Goal: Task Accomplishment & Management: Use online tool/utility

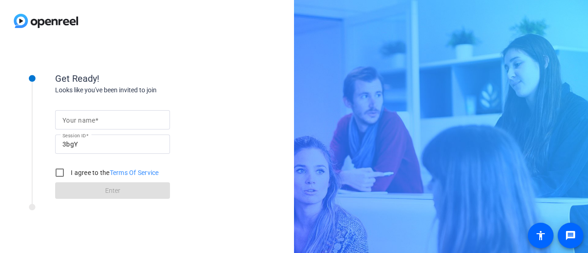
click at [119, 123] on input "Your name" at bounding box center [112, 119] width 100 height 11
type input "[PERSON_NAME]"
click at [60, 171] on input "I agree to the Terms Of Service" at bounding box center [60, 173] width 18 height 18
checkbox input "true"
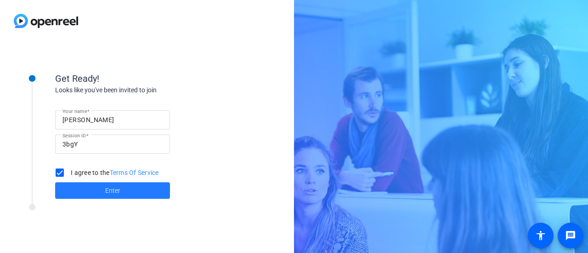
click at [85, 192] on span at bounding box center [112, 191] width 115 height 22
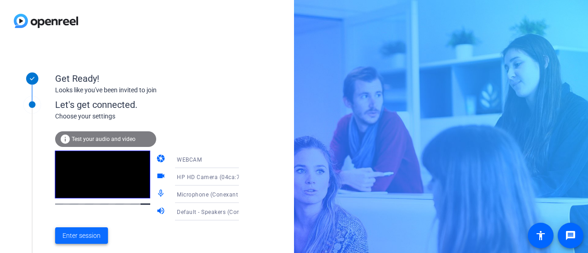
click at [86, 232] on span "Enter session" at bounding box center [81, 236] width 38 height 10
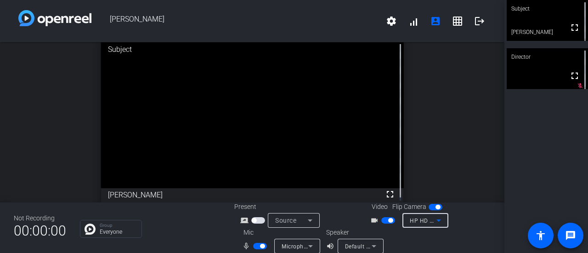
click at [434, 222] on icon at bounding box center [438, 220] width 11 height 11
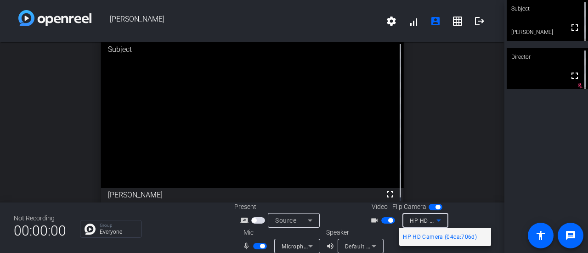
click at [300, 226] on div at bounding box center [294, 126] width 588 height 253
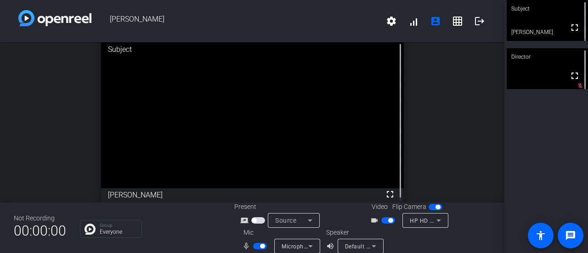
click at [307, 222] on icon at bounding box center [310, 220] width 11 height 11
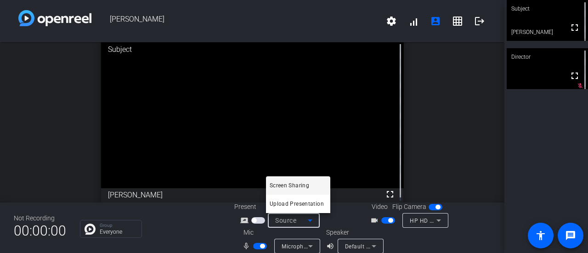
click at [331, 222] on div at bounding box center [294, 126] width 588 height 253
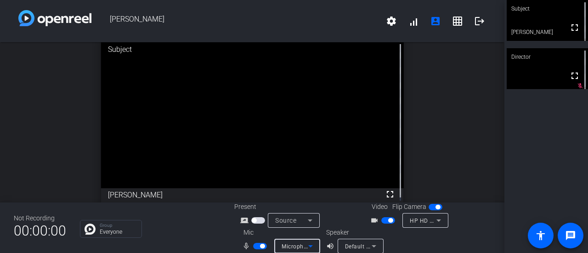
click at [313, 242] on icon at bounding box center [310, 246] width 11 height 11
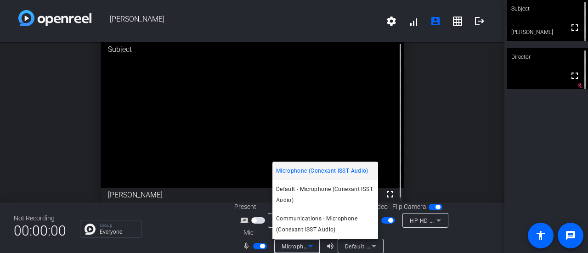
click at [361, 248] on div at bounding box center [294, 126] width 588 height 253
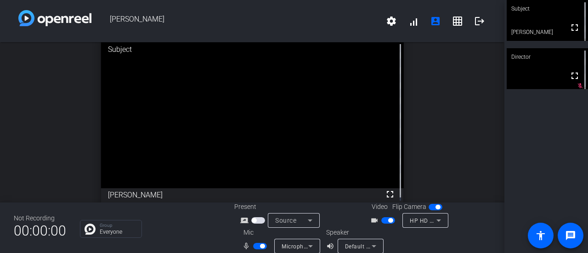
click at [373, 247] on icon at bounding box center [373, 246] width 11 height 11
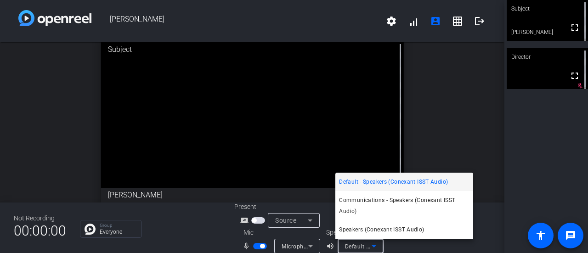
click at [373, 247] on div at bounding box center [294, 126] width 588 height 253
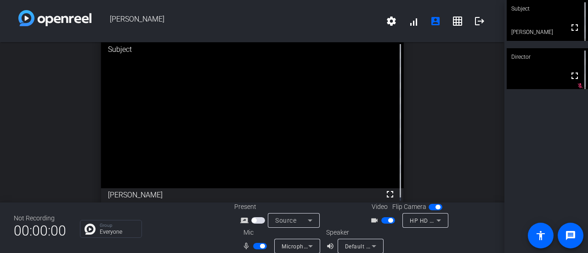
click at [403, 244] on div "Speaker volume_up Default - Speakers (Conexant ISST Audio)" at bounding box center [367, 241] width 82 height 26
click at [476, 24] on mat-icon "logout" at bounding box center [479, 21] width 11 height 11
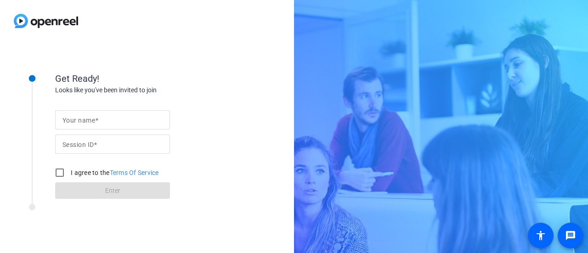
click at [82, 121] on mat-label "Your name" at bounding box center [78, 120] width 33 height 7
click at [82, 121] on input "Your name" at bounding box center [112, 119] width 100 height 11
click at [215, 198] on div "Your name Session ID I agree to the Terms Of Service Enter" at bounding box center [147, 147] width 184 height 104
click at [140, 122] on input "Your name" at bounding box center [112, 119] width 100 height 11
type input "[PERSON_NAME]"
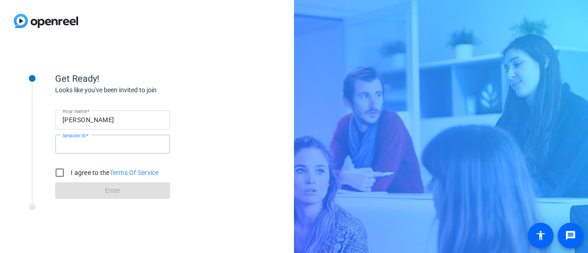
click at [138, 149] on input "Session ID" at bounding box center [112, 144] width 100 height 11
type input "3bgY"
click at [63, 171] on input "I agree to the Terms Of Service" at bounding box center [60, 173] width 18 height 18
checkbox input "true"
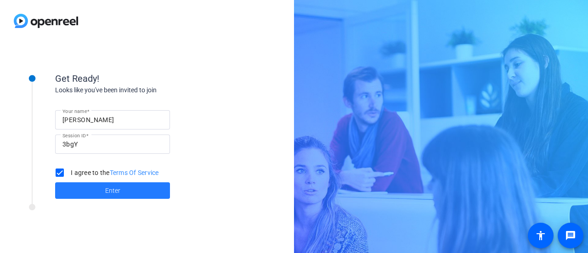
click at [92, 186] on span at bounding box center [112, 191] width 115 height 22
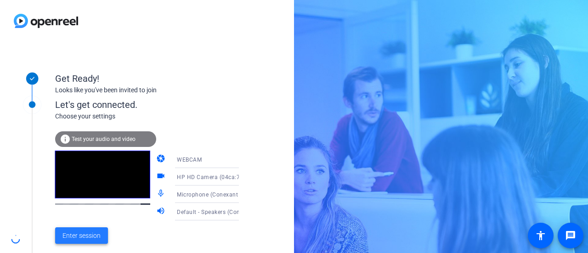
click at [97, 239] on span "Enter session" at bounding box center [81, 236] width 38 height 10
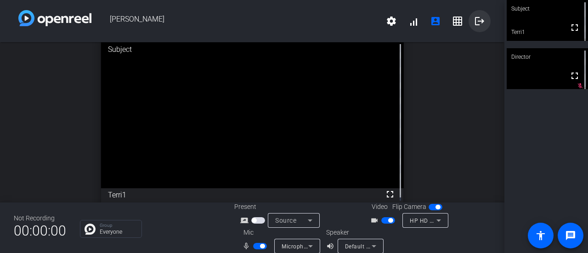
click at [475, 21] on mat-icon "logout" at bounding box center [479, 21] width 11 height 11
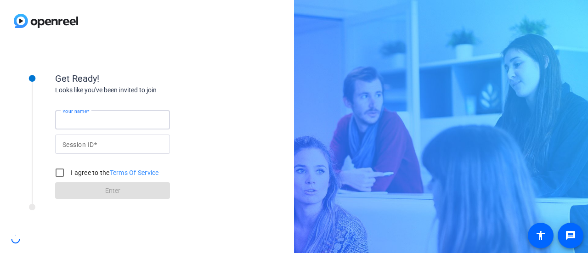
click at [102, 119] on input "Your name" at bounding box center [112, 119] width 100 height 11
type input "[PERSON_NAME]"
type input "3bgY"
click at [57, 170] on input "I agree to the Terms Of Service" at bounding box center [60, 173] width 18 height 18
checkbox input "true"
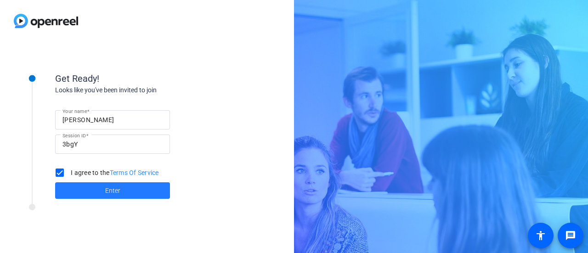
click at [125, 195] on span at bounding box center [112, 191] width 115 height 22
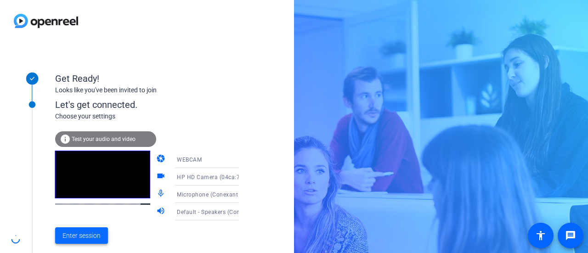
click at [83, 231] on span "Enter session" at bounding box center [81, 236] width 38 height 10
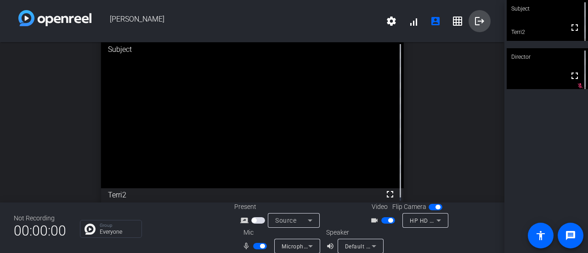
click at [477, 23] on mat-icon "logout" at bounding box center [479, 21] width 11 height 11
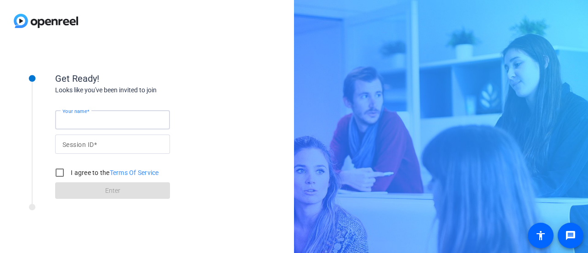
click at [123, 123] on input "Your name" at bounding box center [112, 119] width 100 height 11
type input "[PERSON_NAME]"
click at [62, 146] on input "BgY" at bounding box center [112, 144] width 100 height 11
type input "3bgY"
click at [59, 171] on input "I agree to the Terms Of Service" at bounding box center [60, 173] width 18 height 18
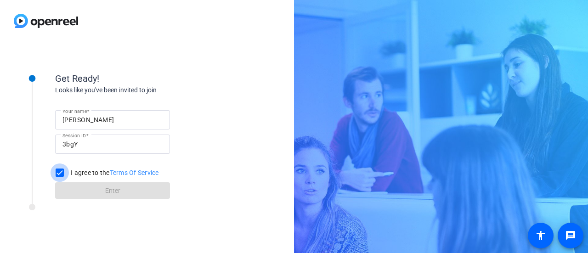
checkbox input "true"
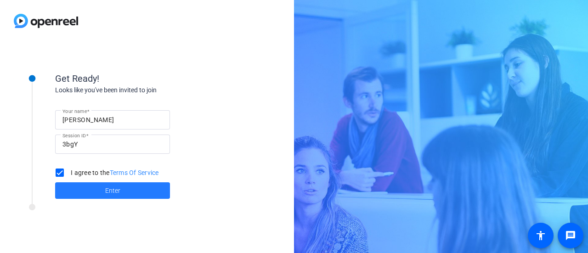
click at [84, 184] on span at bounding box center [112, 191] width 115 height 22
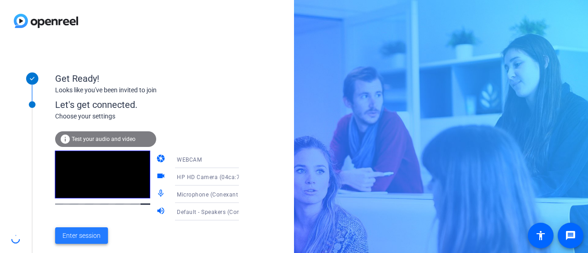
click at [85, 236] on span "Enter session" at bounding box center [81, 236] width 38 height 10
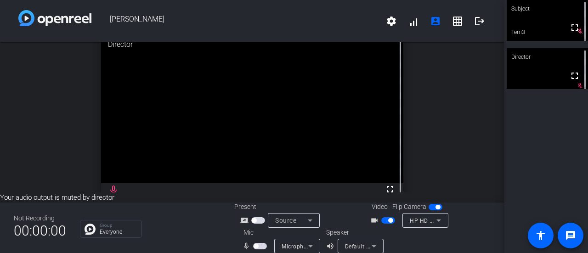
click at [415, 54] on div "open_in_new Director fullscreen mic_none" at bounding box center [252, 117] width 504 height 150
click at [474, 18] on mat-icon "logout" at bounding box center [479, 21] width 11 height 11
